Goal: Communication & Community: Connect with others

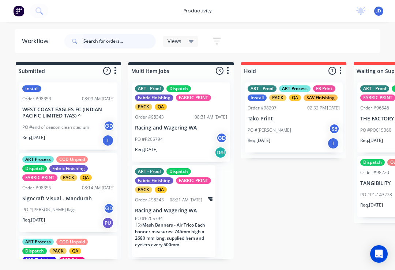
click at [111, 46] on input "text" at bounding box center [119, 41] width 72 height 15
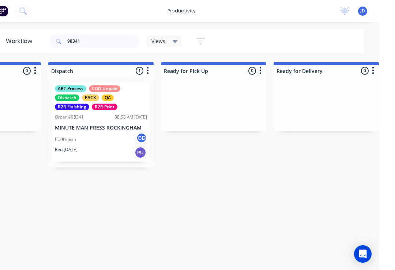
scroll to position [0, 1994]
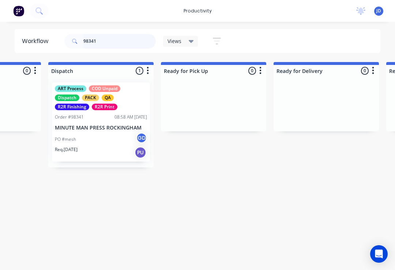
click at [110, 42] on input "98341" at bounding box center [119, 41] width 72 height 15
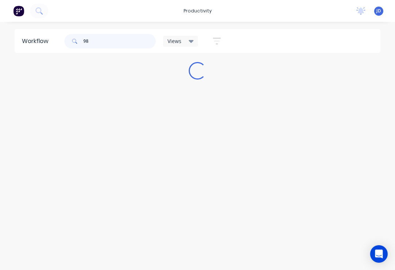
scroll to position [0, 0]
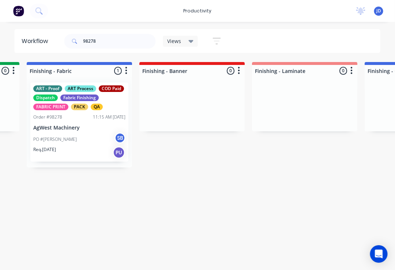
scroll to position [0, 1340]
click at [84, 130] on p "AgWest Machinery" at bounding box center [79, 128] width 92 height 6
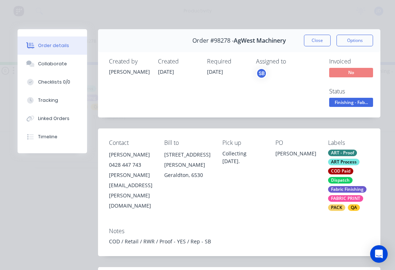
click at [58, 64] on div "Collaborate" at bounding box center [52, 64] width 29 height 7
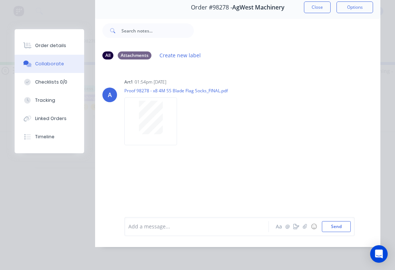
scroll to position [44, 0]
click at [308, 226] on button "button" at bounding box center [304, 227] width 9 height 9
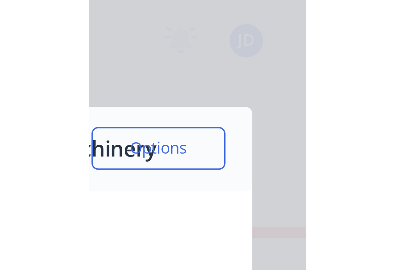
scroll to position [0, 1340]
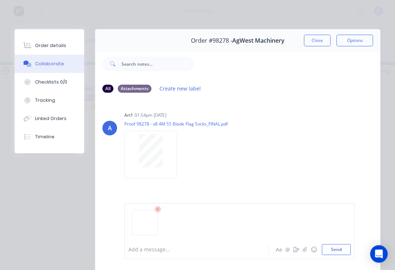
click at [346, 250] on button "Send" at bounding box center [336, 249] width 29 height 11
click at [321, 46] on button "Close" at bounding box center [317, 41] width 27 height 12
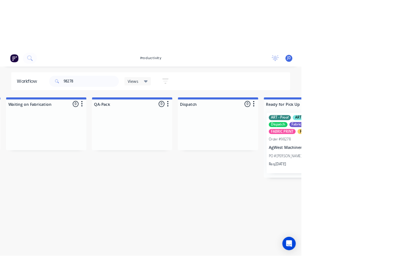
scroll to position [0, 1874]
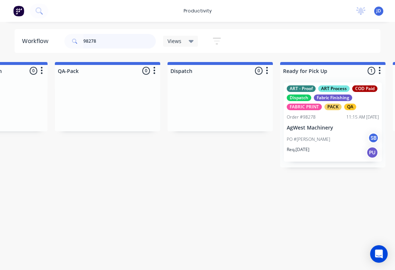
click at [110, 46] on input "98278" at bounding box center [119, 41] width 72 height 15
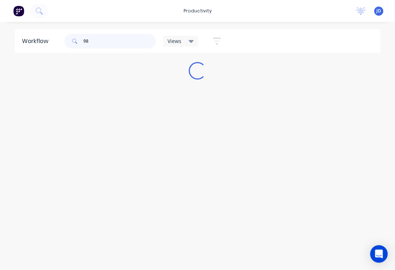
scroll to position [0, 0]
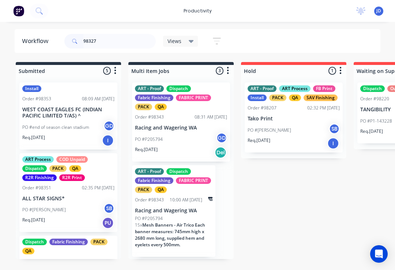
click at [113, 45] on input "98327" at bounding box center [119, 41] width 72 height 15
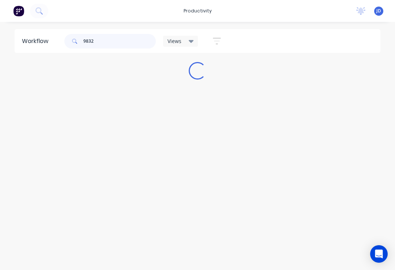
type input "98327"
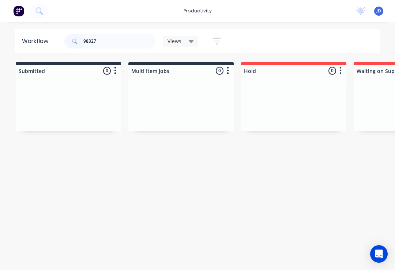
click at [129, 99] on div at bounding box center [180, 104] width 105 height 55
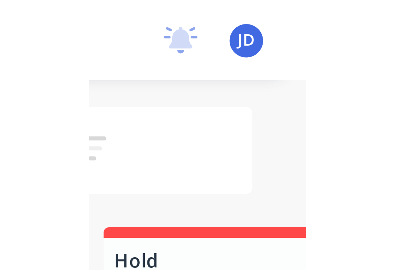
scroll to position [0, 1732]
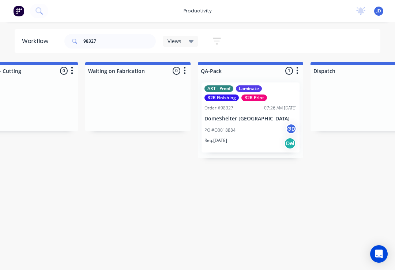
click at [250, 129] on div "PO #O0018884 GD" at bounding box center [250, 131] width 92 height 14
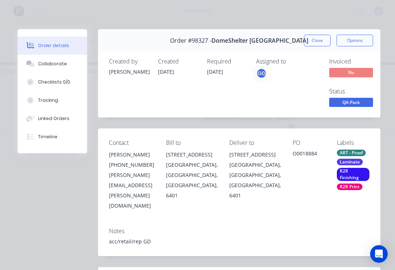
click at [59, 64] on div "Collaborate" at bounding box center [52, 64] width 29 height 7
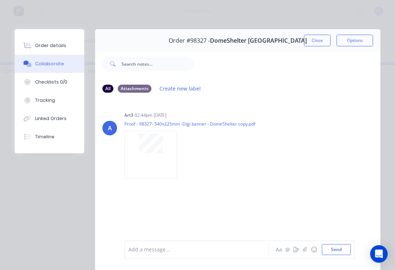
click at [304, 252] on icon "button" at bounding box center [305, 249] width 4 height 5
click at [350, 246] on button "Send" at bounding box center [336, 249] width 29 height 11
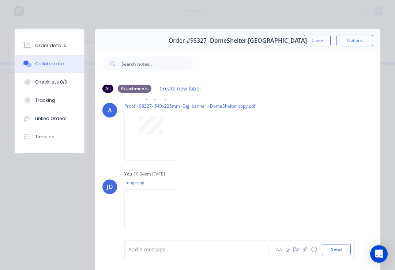
scroll to position [17, 0]
click at [322, 41] on button "Close" at bounding box center [317, 41] width 27 height 12
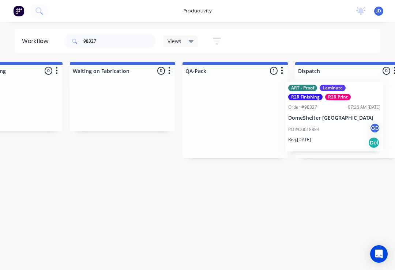
scroll to position [0, 1755]
